Goal: Task Accomplishment & Management: Use online tool/utility

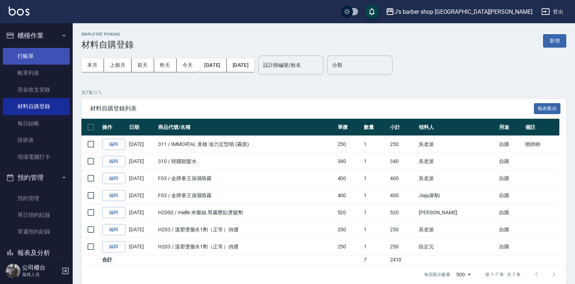
click at [44, 52] on link "打帳單" at bounding box center [36, 56] width 67 height 17
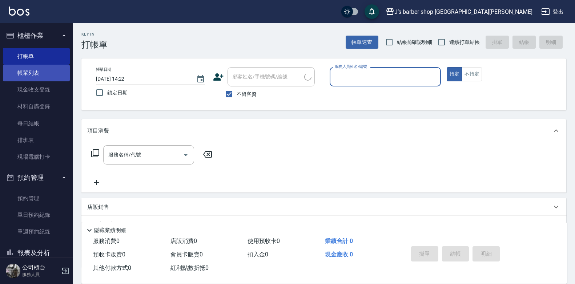
click at [47, 76] on link "帳單列表" at bounding box center [36, 73] width 67 height 17
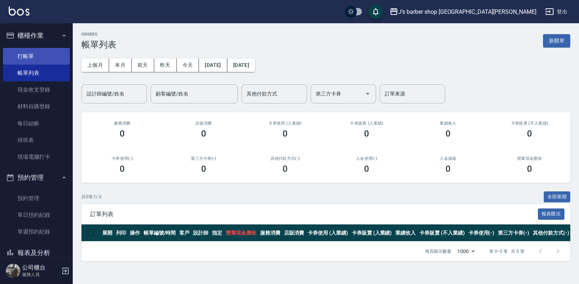
click at [41, 64] on link "打帳單" at bounding box center [36, 56] width 67 height 17
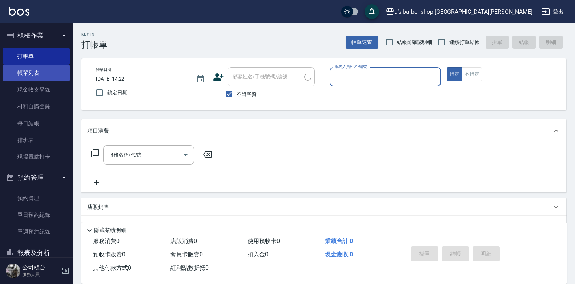
click at [37, 72] on link "帳單列表" at bounding box center [36, 73] width 67 height 17
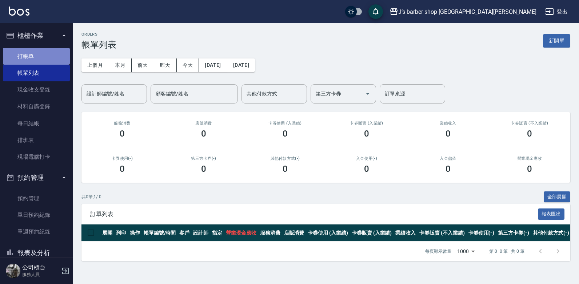
click at [40, 63] on link "打帳單" at bounding box center [36, 56] width 67 height 17
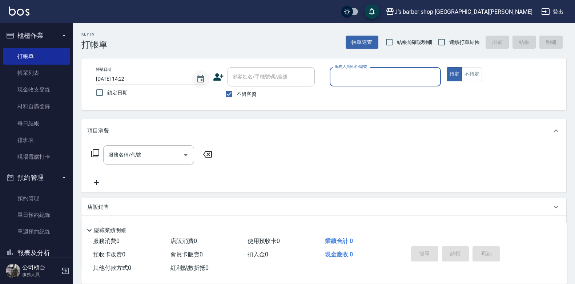
click at [197, 81] on icon "Choose date, selected date is 2025-10-08" at bounding box center [200, 79] width 9 height 9
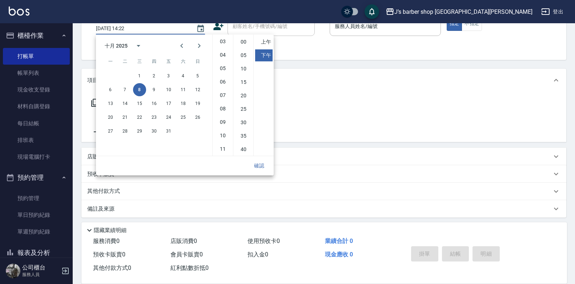
scroll to position [54, 0]
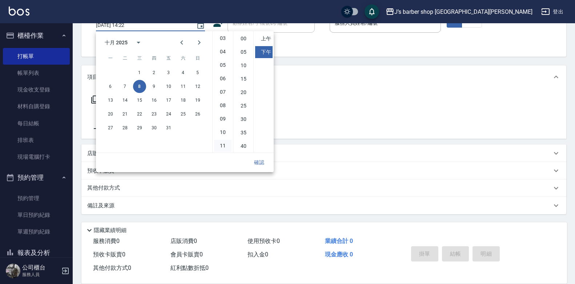
click at [223, 145] on li "11" at bounding box center [222, 146] width 17 height 12
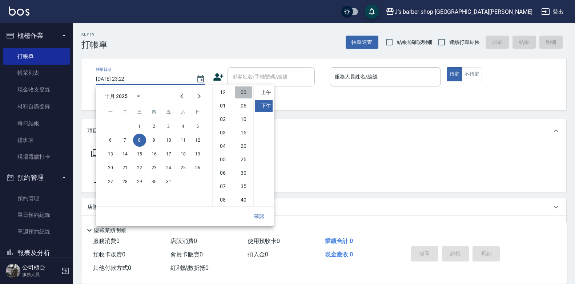
click at [243, 92] on li "00" at bounding box center [243, 92] width 17 height 12
type input "[DATE] 23:00"
drag, startPoint x: 267, startPoint y: 215, endPoint x: 266, endPoint y: 210, distance: 5.2
click at [267, 214] on button "確認" at bounding box center [258, 216] width 23 height 13
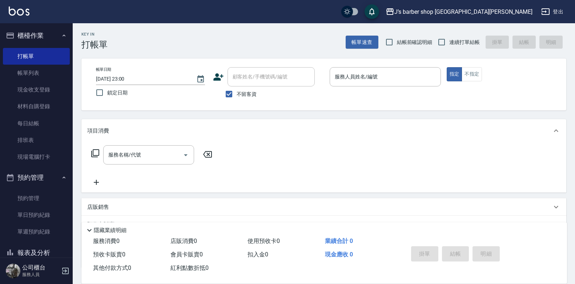
click at [362, 67] on div "帳單日期 [DATE] 23:00 鎖定日期 顧客姓名/手機號碼/編號 顧客姓名/手機號碼/編號 不留客資 服務人員姓名/編號 服務人員姓名/編號 指定 不指定" at bounding box center [323, 85] width 485 height 52
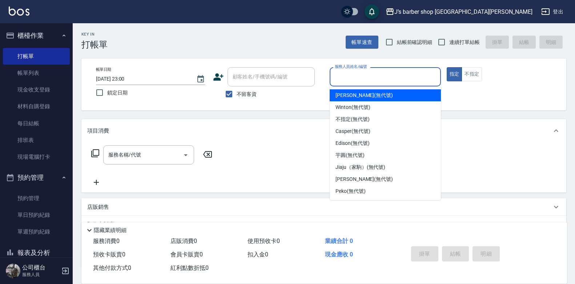
click at [363, 72] on div "服務人員姓名/編號 服務人員姓名/編號" at bounding box center [385, 76] width 111 height 19
click at [360, 97] on span "[PERSON_NAME] (無代號)" at bounding box center [363, 96] width 57 height 8
type input "[PERSON_NAME](無代號)"
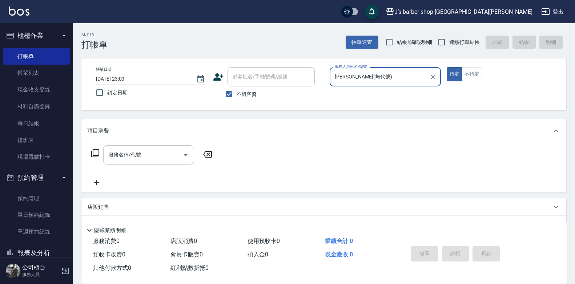
click at [137, 151] on input "服務名稱/代號" at bounding box center [142, 155] width 73 height 13
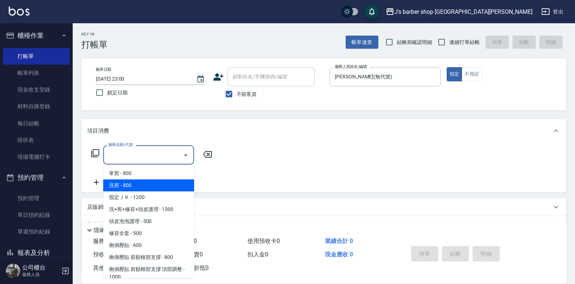
click at [133, 180] on span "洗剪 - 800" at bounding box center [148, 186] width 91 height 12
type input "洗剪(101)"
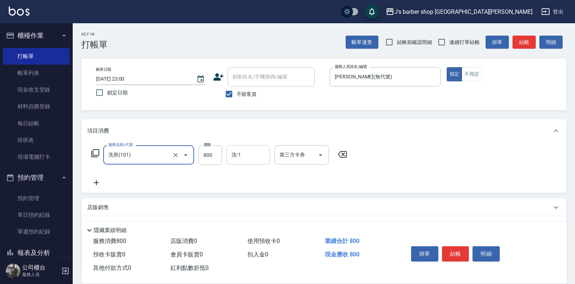
click at [264, 153] on input "洗-1" at bounding box center [248, 155] width 37 height 13
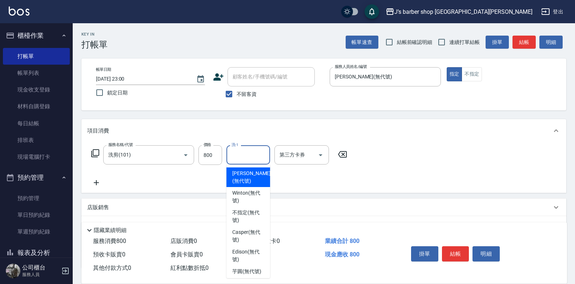
click at [255, 182] on span "[PERSON_NAME] (無代號)" at bounding box center [251, 177] width 39 height 15
type input "[PERSON_NAME](無代號)"
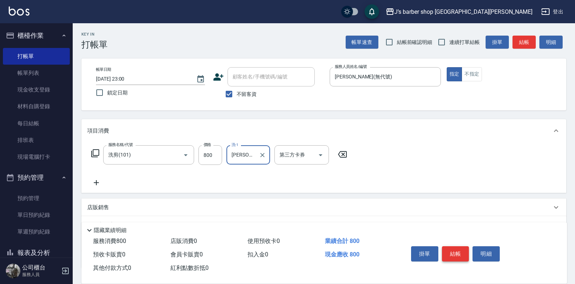
click at [459, 252] on button "結帳" at bounding box center [455, 253] width 27 height 15
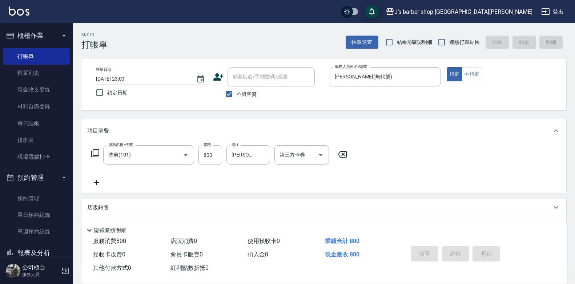
drag, startPoint x: 182, startPoint y: 155, endPoint x: 169, endPoint y: 127, distance: 31.2
click at [169, 128] on div "項目消費" at bounding box center [319, 131] width 464 height 8
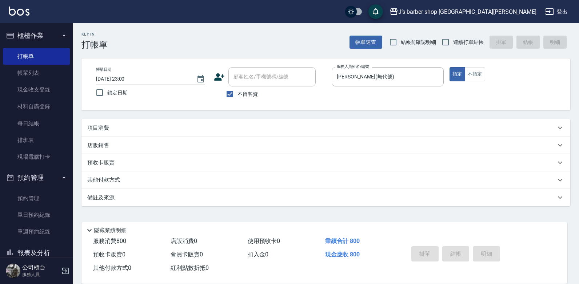
click at [173, 127] on div "項目消費" at bounding box center [321, 128] width 468 height 8
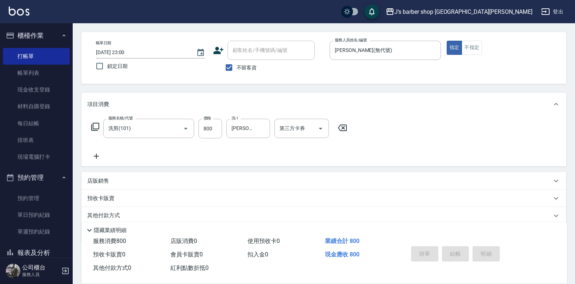
scroll to position [54, 0]
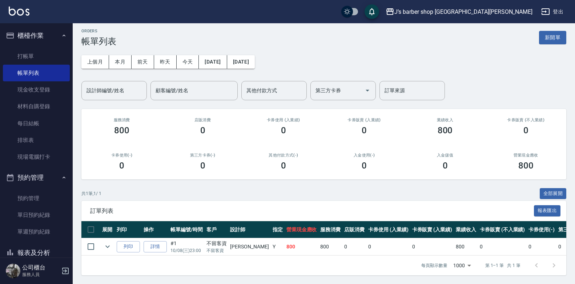
scroll to position [9, 0]
click at [50, 57] on link "打帳單" at bounding box center [36, 56] width 67 height 17
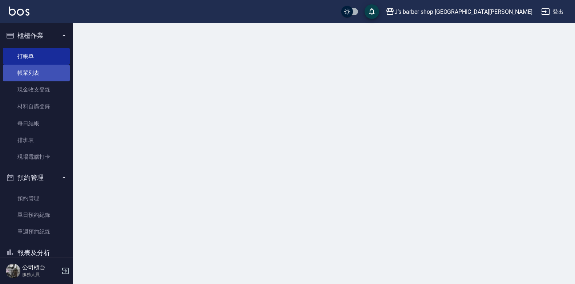
click at [50, 71] on link "帳單列表" at bounding box center [36, 73] width 67 height 17
